Goal: Information Seeking & Learning: Understand process/instructions

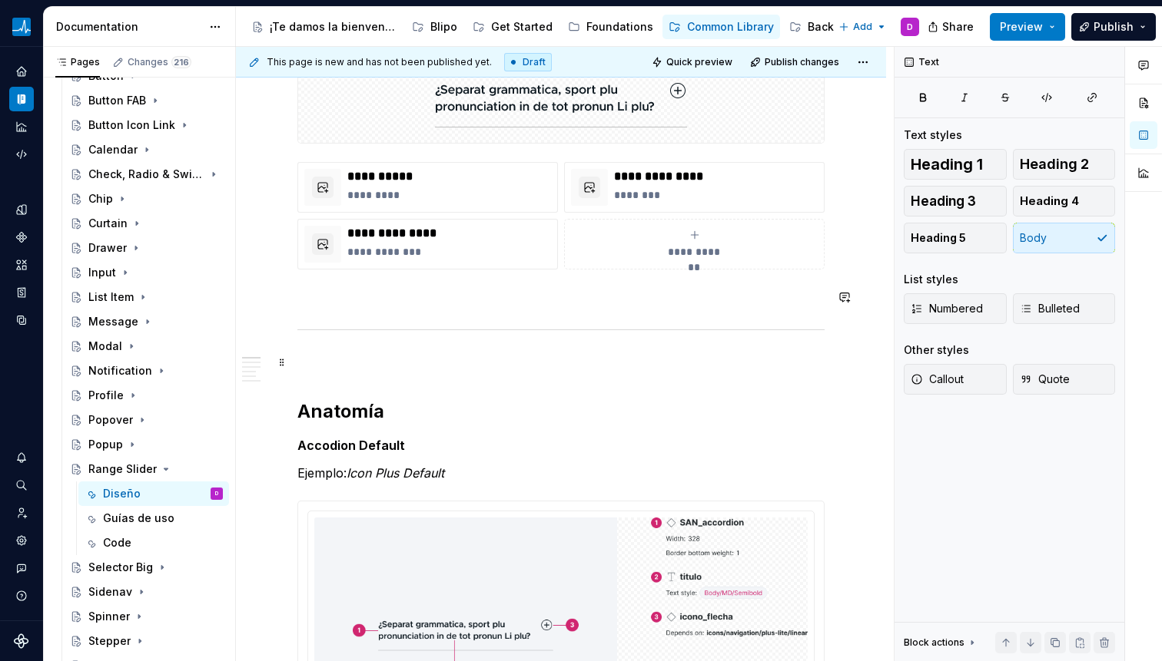
scroll to position [426, 0]
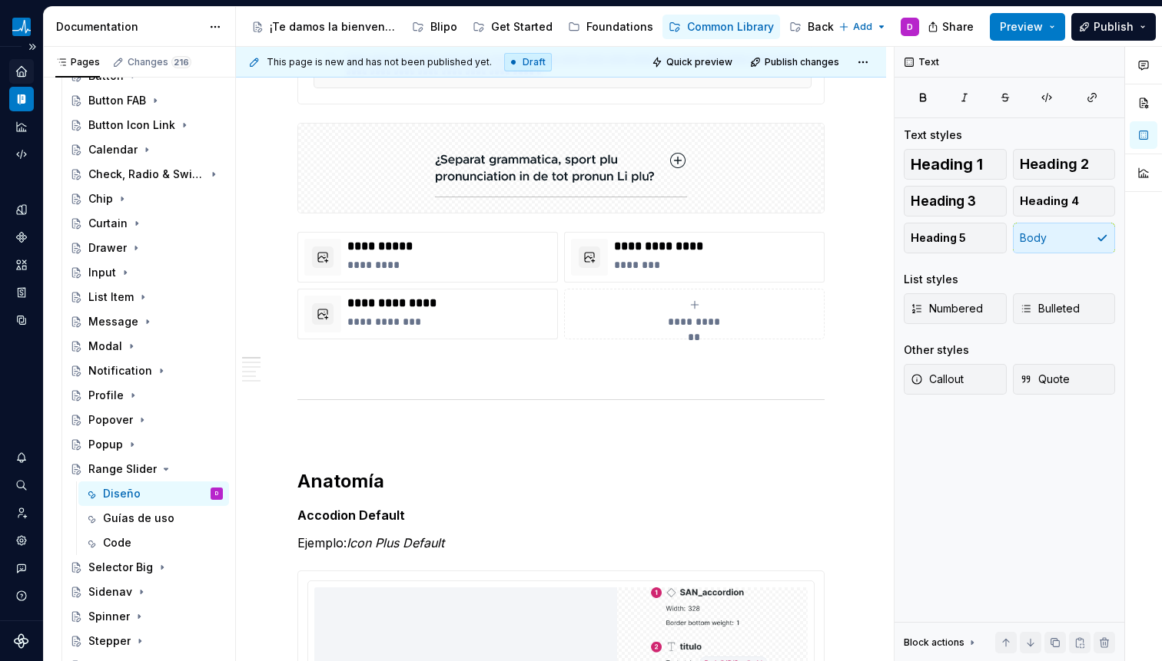
click at [29, 71] on div "Home" at bounding box center [21, 71] width 25 height 25
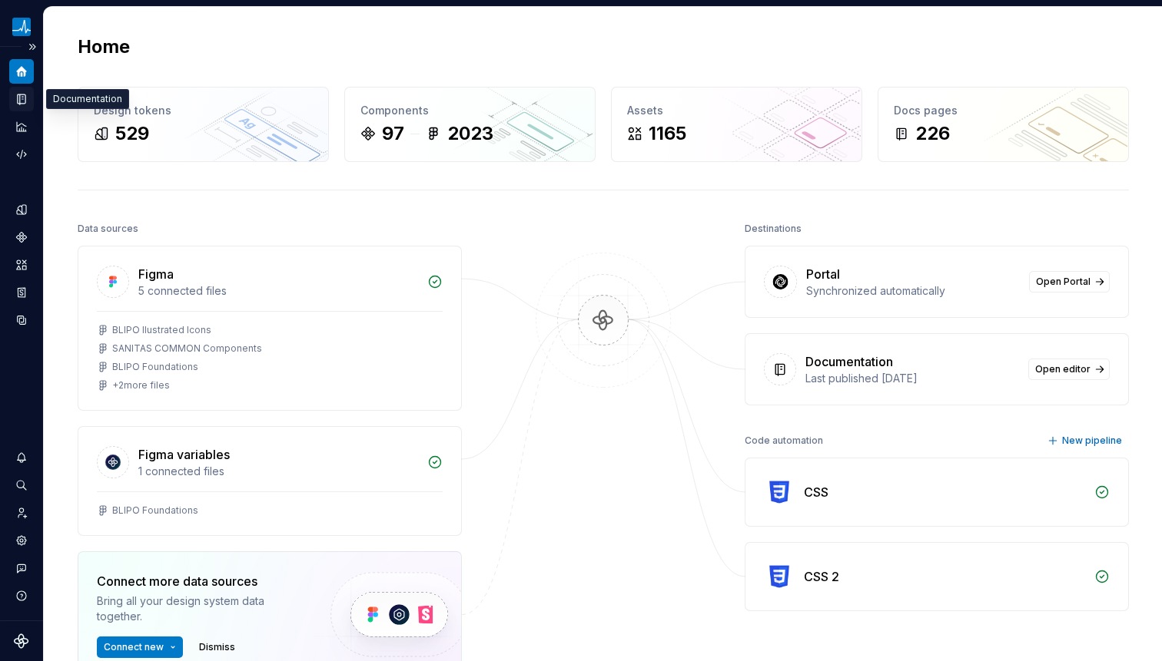
click at [29, 94] on div "Documentation" at bounding box center [21, 99] width 25 height 25
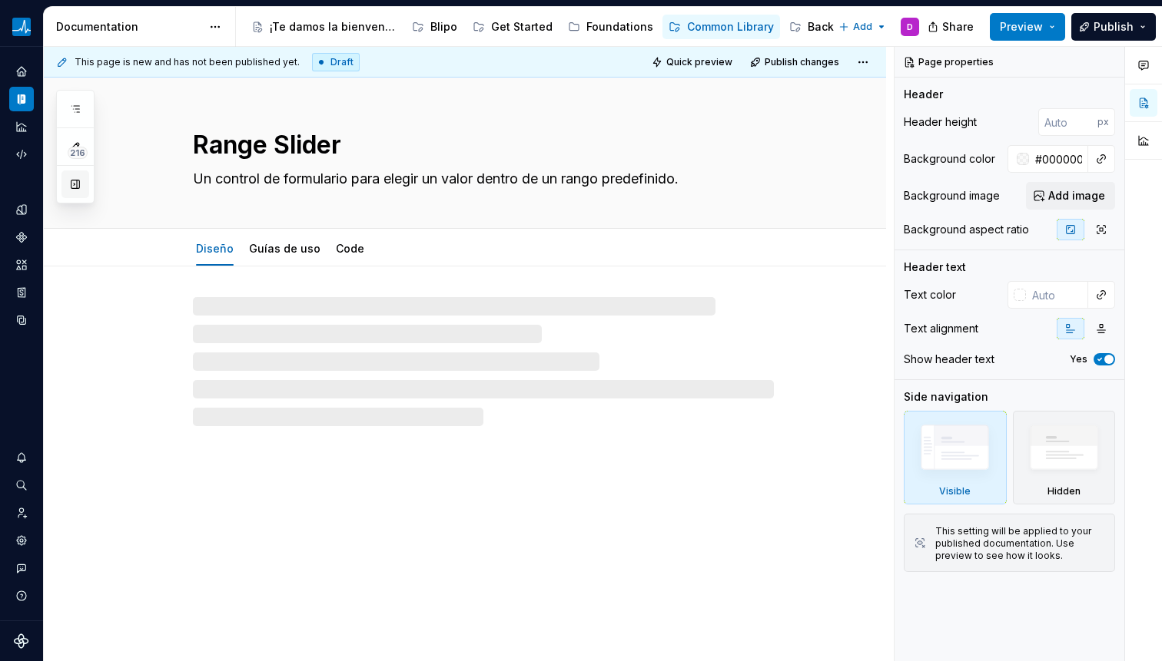
click at [78, 182] on button "button" at bounding box center [75, 185] width 28 height 28
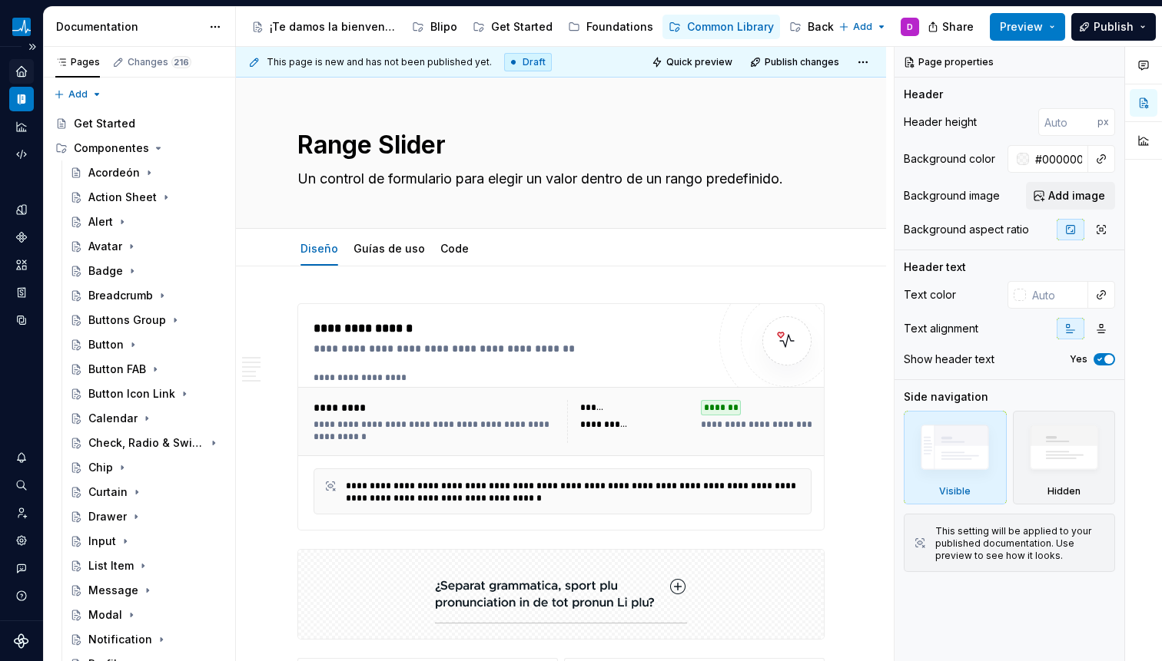
click at [18, 61] on div "Home" at bounding box center [21, 71] width 25 height 25
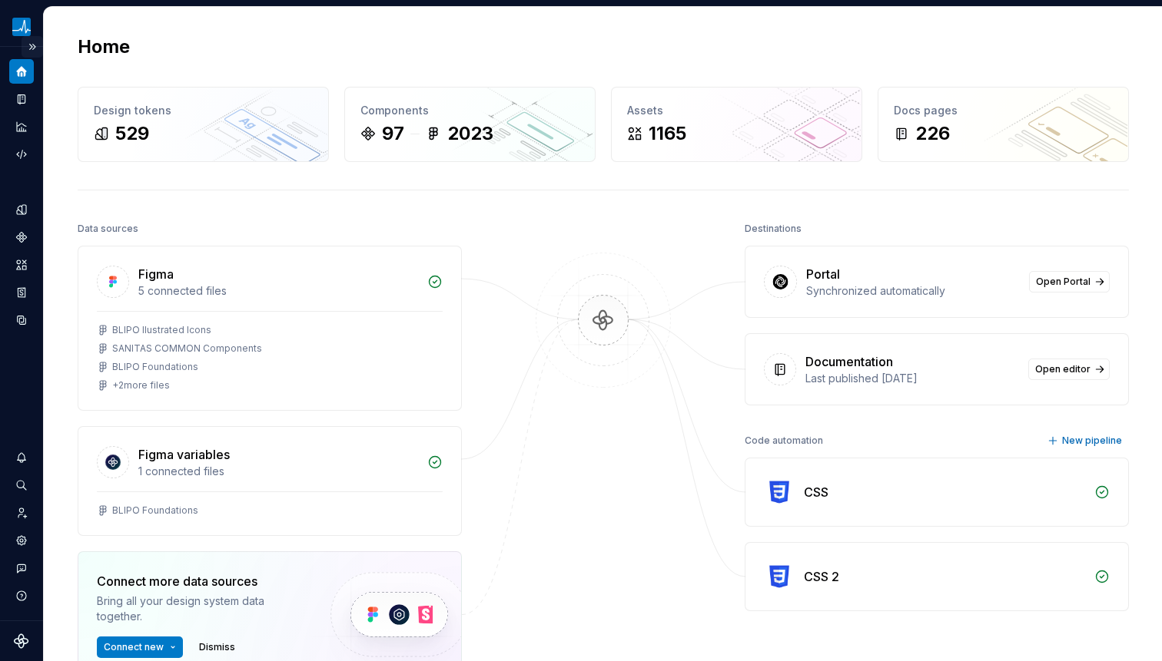
click at [31, 48] on button "Expand sidebar" at bounding box center [33, 47] width 22 height 22
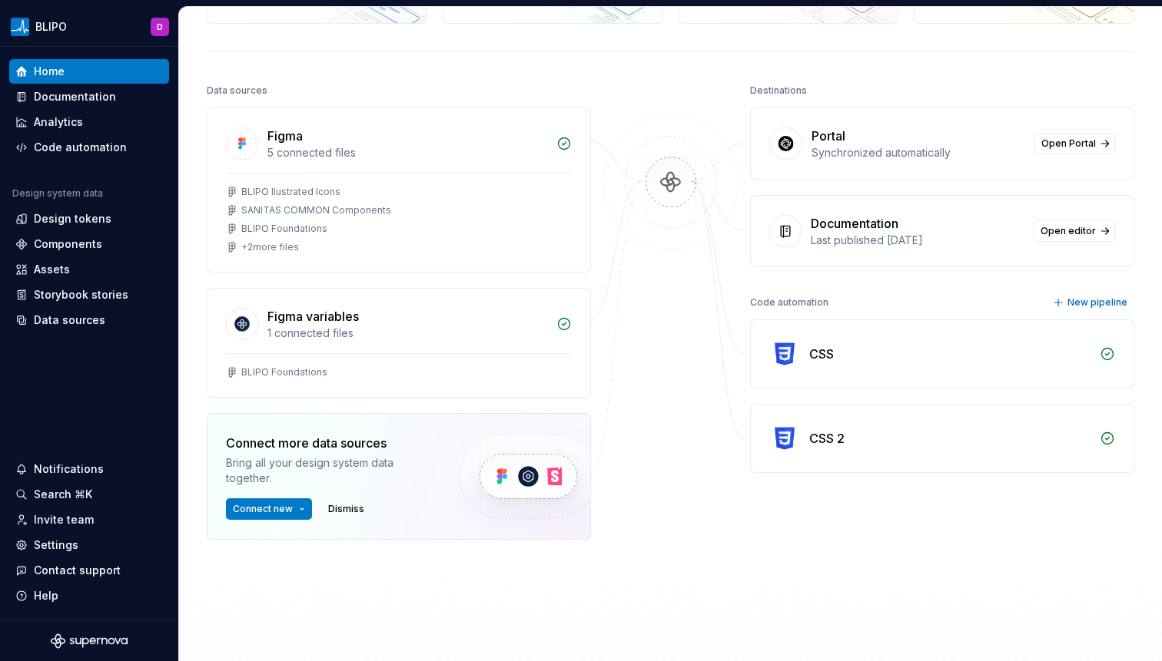
scroll to position [314, 0]
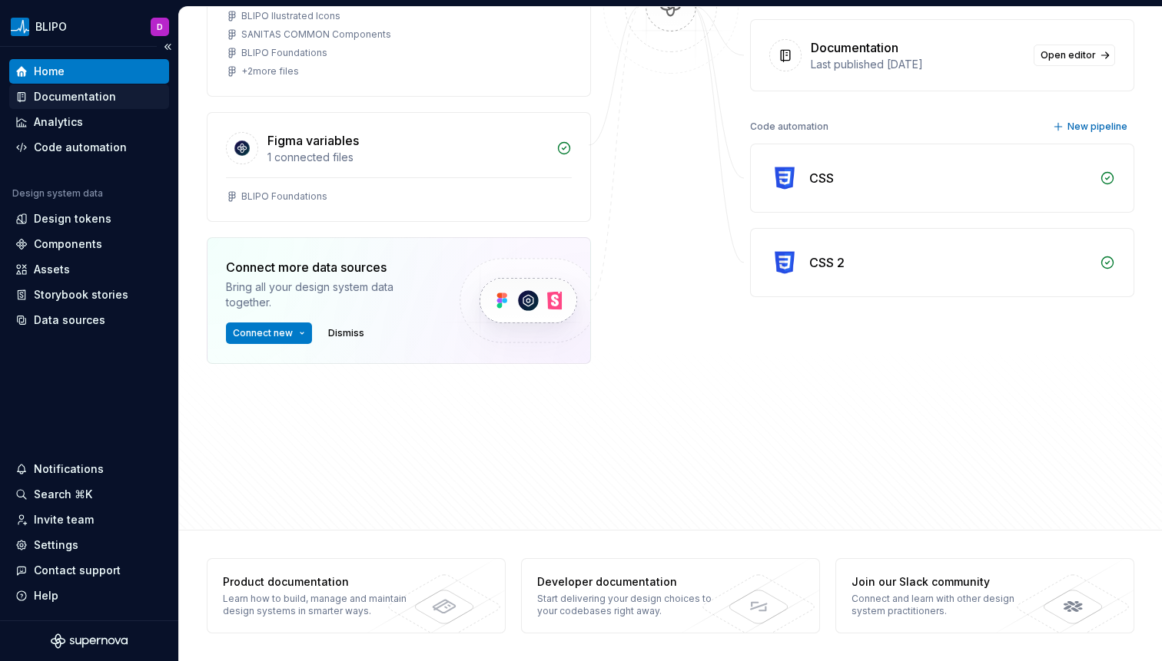
click at [21, 94] on icon at bounding box center [22, 97] width 5 height 8
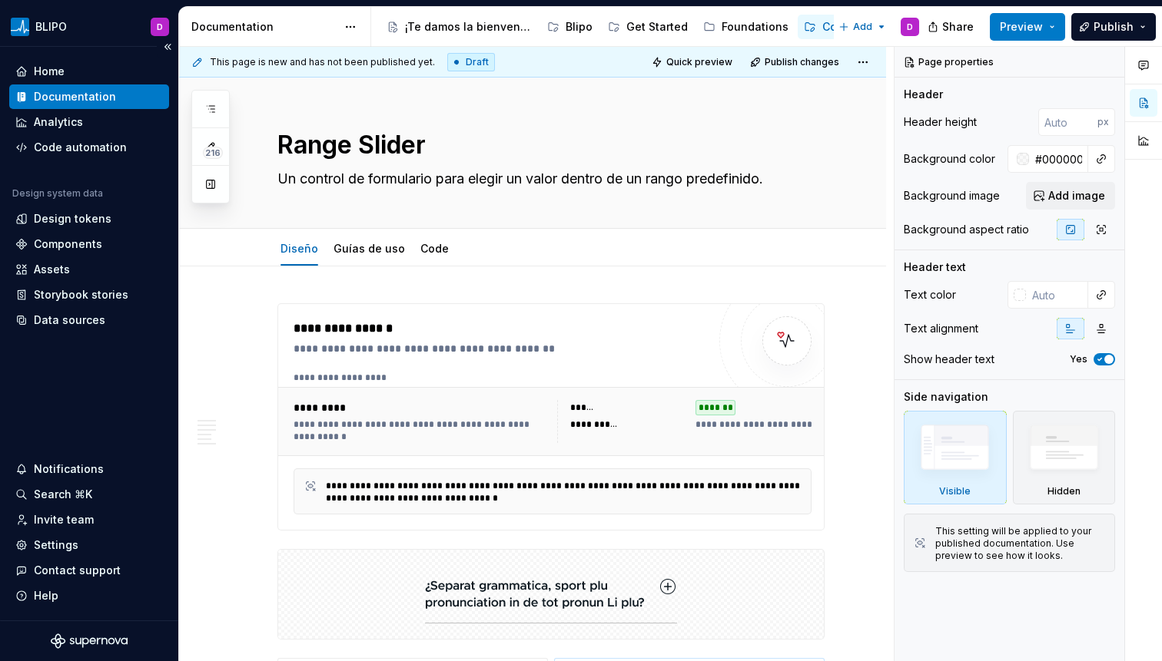
scroll to position [54, 0]
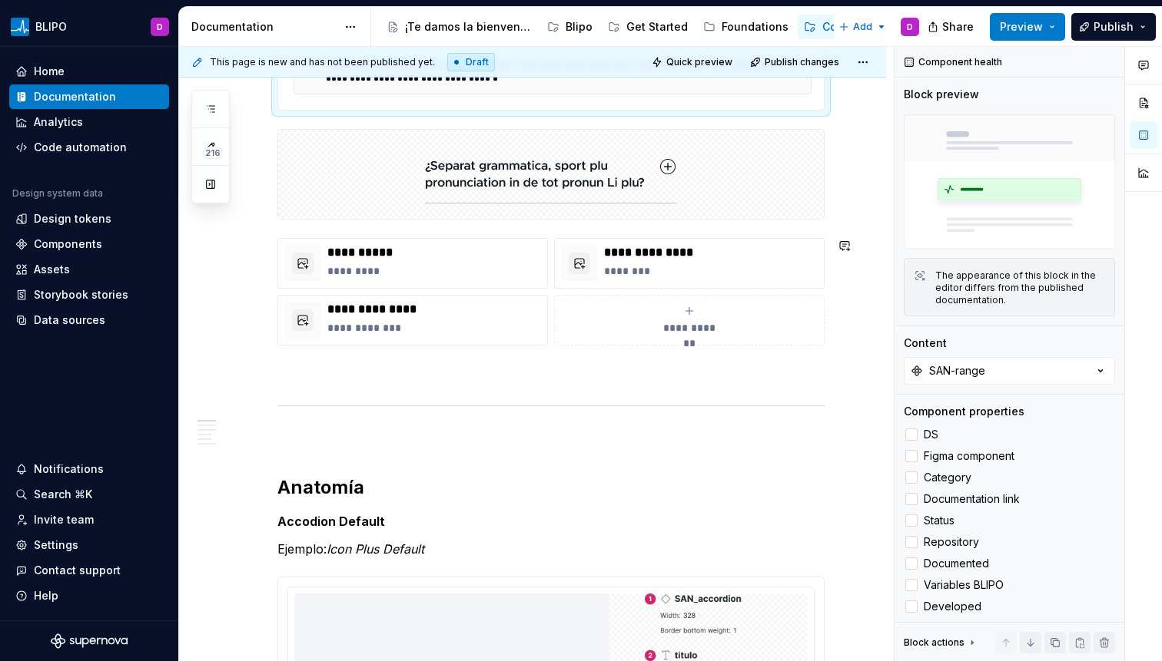
scroll to position [421, 0]
type textarea "*"
